Goal: Transaction & Acquisition: Subscribe to service/newsletter

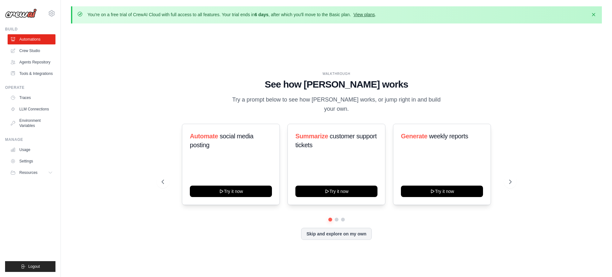
click at [369, 14] on link "View plans" at bounding box center [363, 14] width 21 height 5
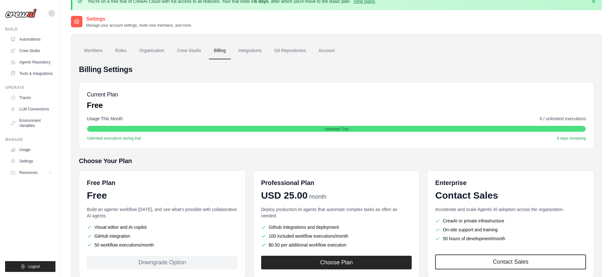
scroll to position [55, 0]
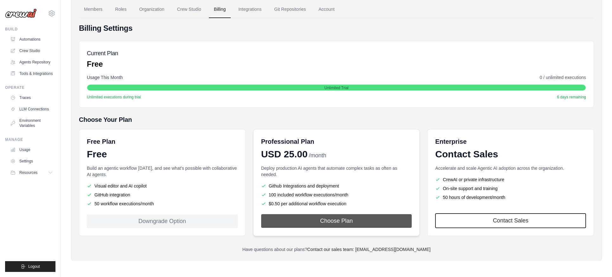
click at [345, 218] on button "Choose Plan" at bounding box center [336, 221] width 151 height 14
